Goal: Information Seeking & Learning: Learn about a topic

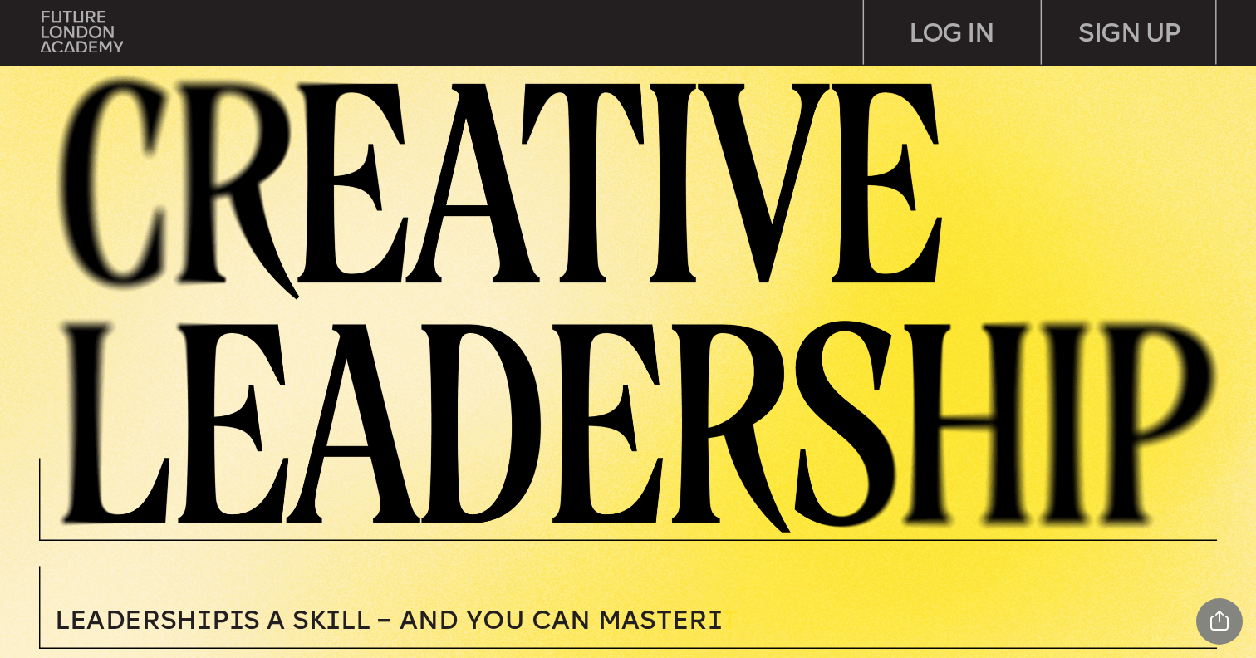
click at [516, 177] on img at bounding box center [649, 299] width 1213 height 465
click at [616, 380] on img at bounding box center [649, 299] width 1213 height 465
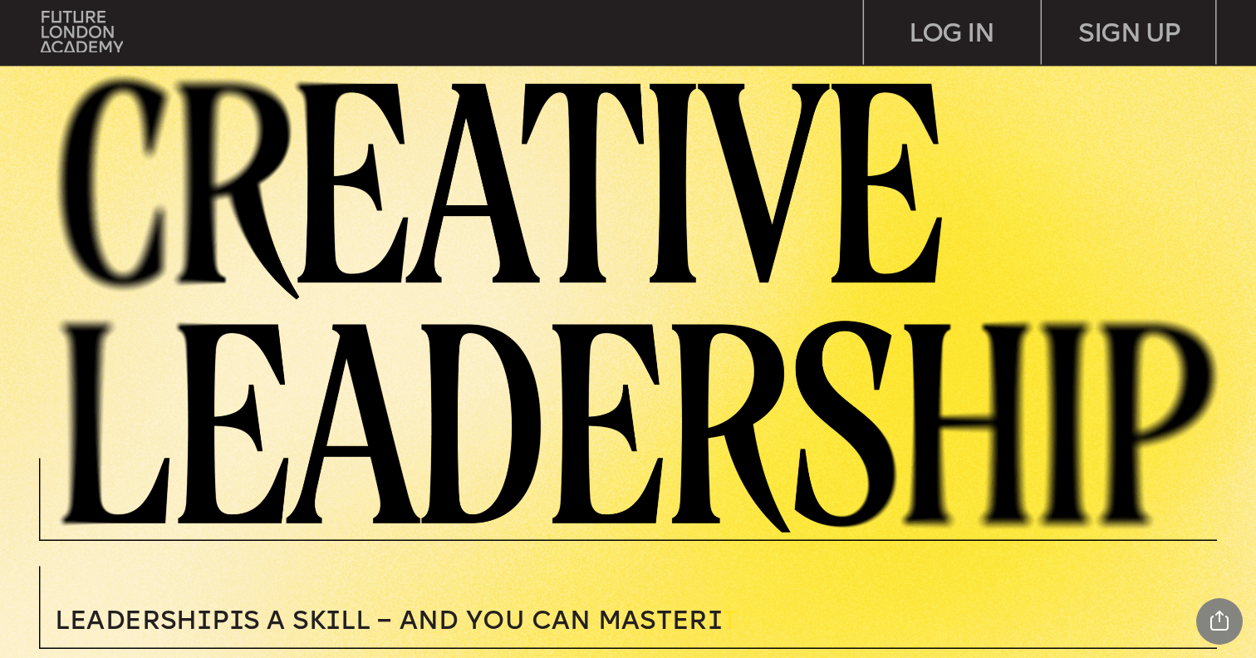
click at [616, 380] on img at bounding box center [649, 299] width 1213 height 465
click at [525, 630] on span "Leadersh i p i s a sk i ll – and you can MASTER i" at bounding box center [388, 623] width 667 height 26
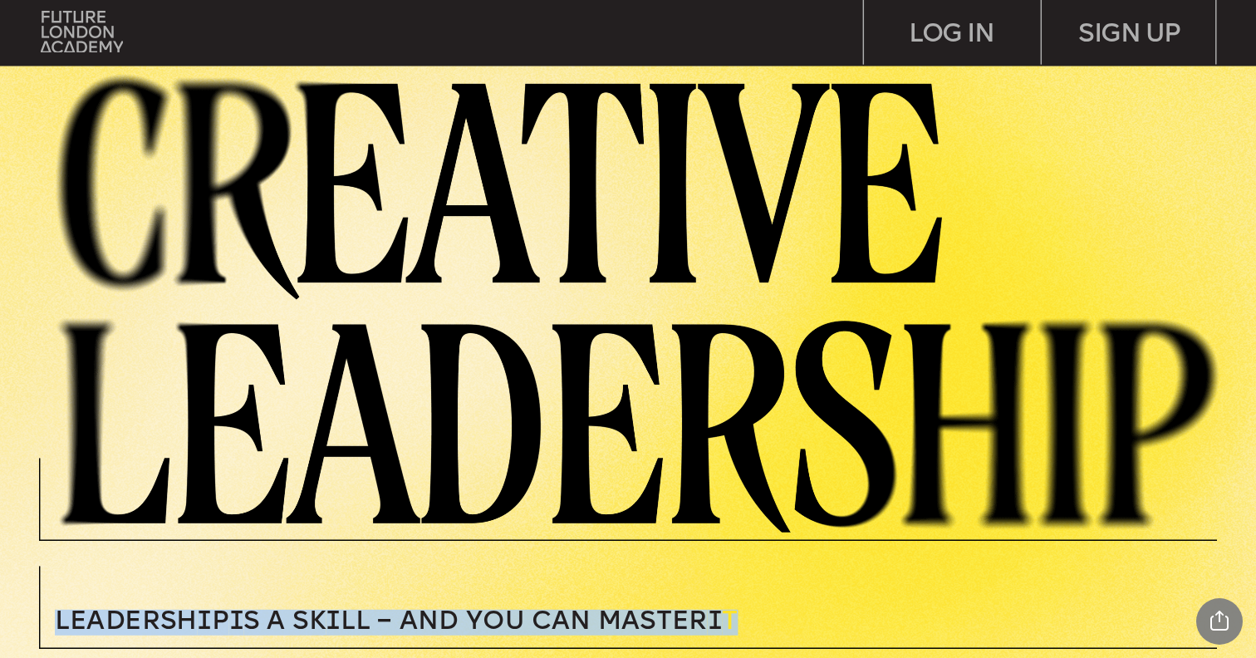
click at [525, 630] on span "Leadersh i p i s a sk i ll – and you can MASTER i" at bounding box center [388, 623] width 667 height 26
click at [551, 451] on img at bounding box center [649, 299] width 1213 height 465
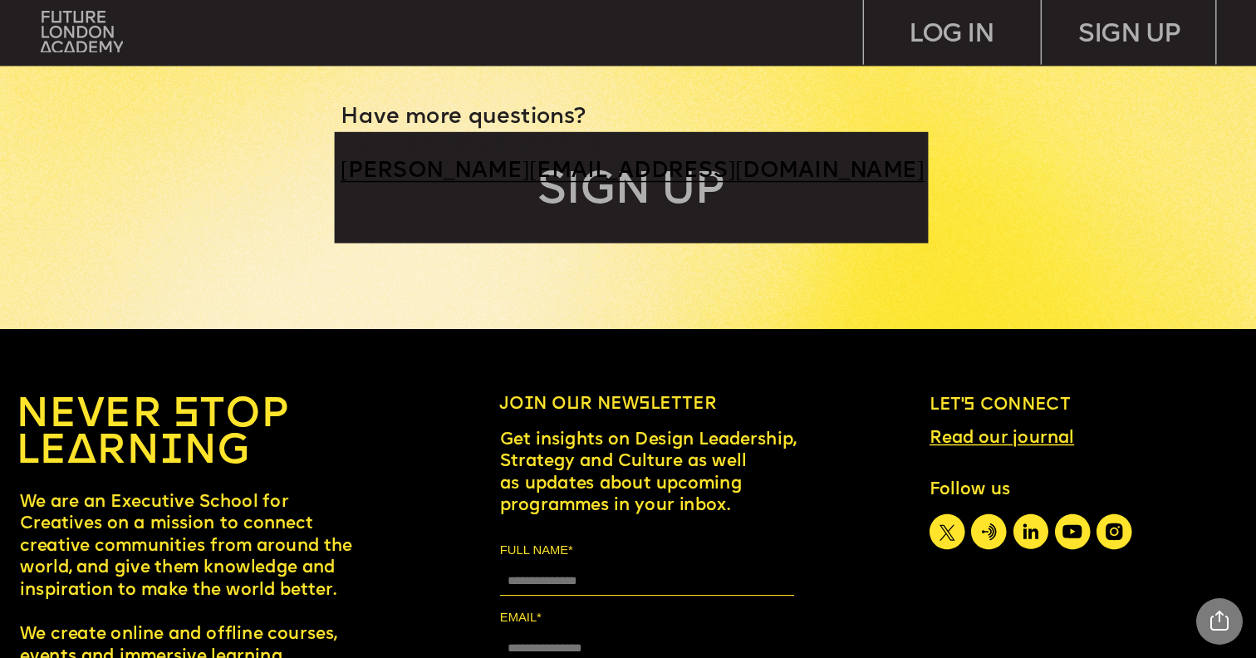
scroll to position [7895, 0]
